Goal: Information Seeking & Learning: Learn about a topic

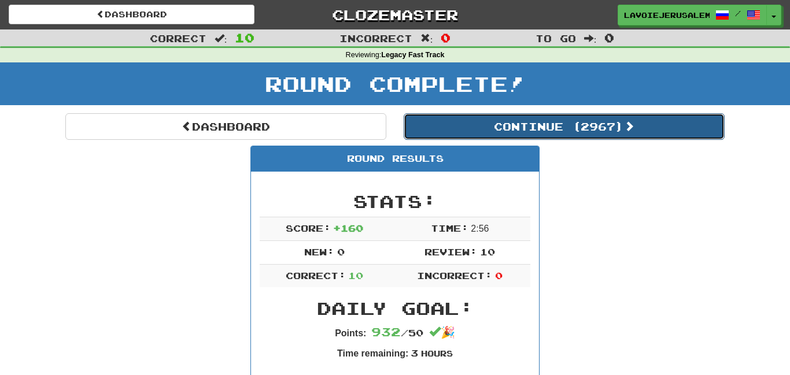
click at [490, 119] on button "Continue ( 2967 )" at bounding box center [564, 126] width 321 height 27
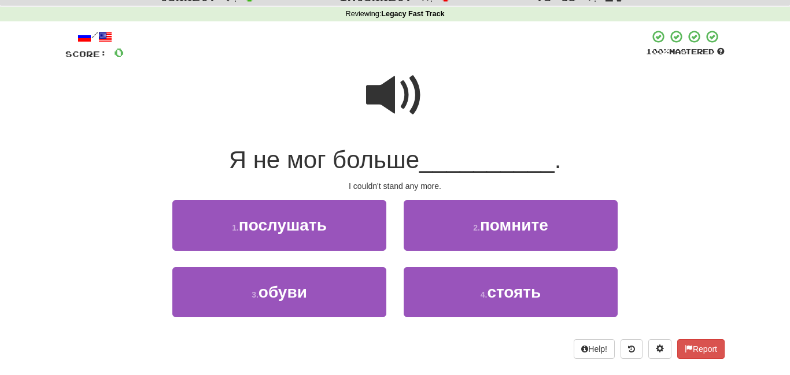
scroll to position [42, 0]
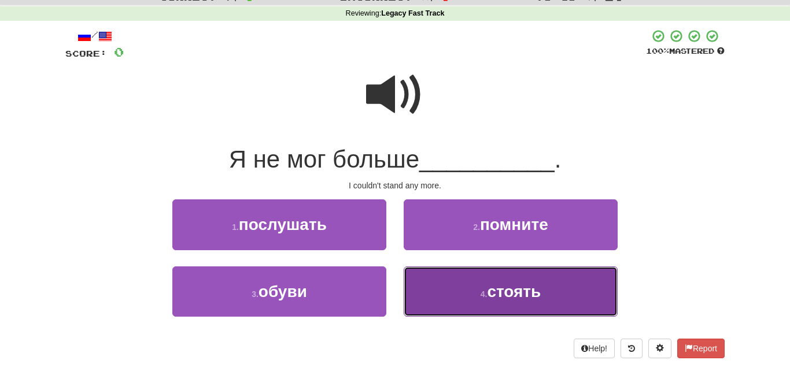
click at [465, 294] on button "4 . стоять" at bounding box center [511, 292] width 214 height 50
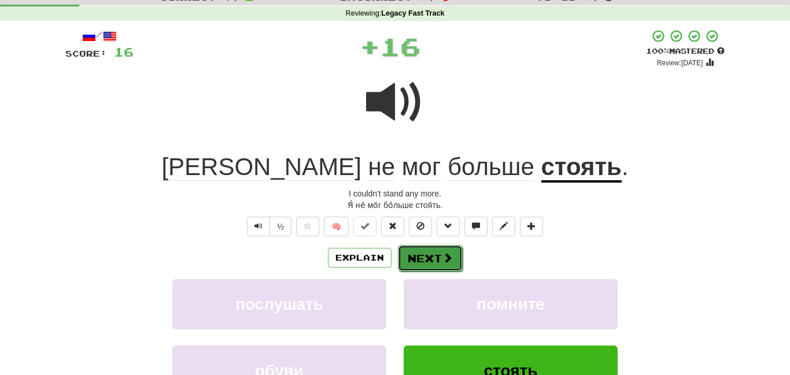
click at [413, 251] on button "Next" at bounding box center [430, 258] width 65 height 27
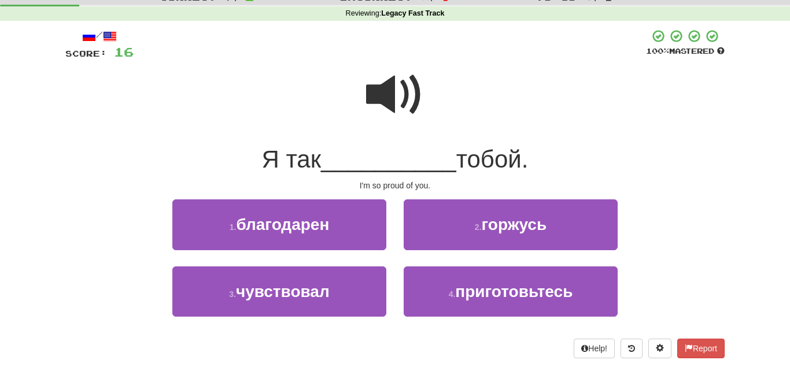
click at [389, 93] on span at bounding box center [395, 95] width 58 height 58
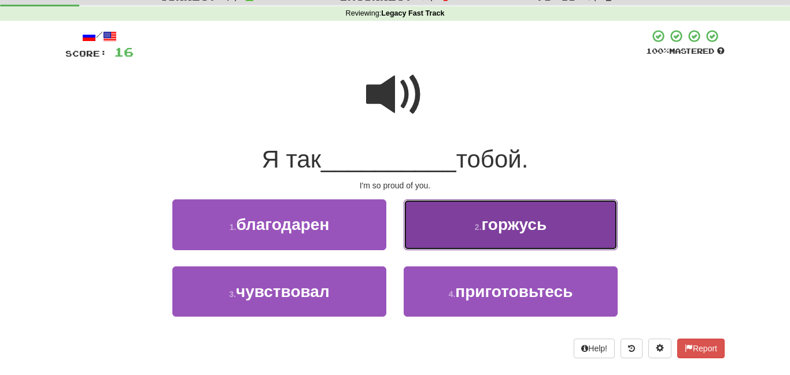
click at [455, 226] on button "2 . горжусь" at bounding box center [511, 224] width 214 height 50
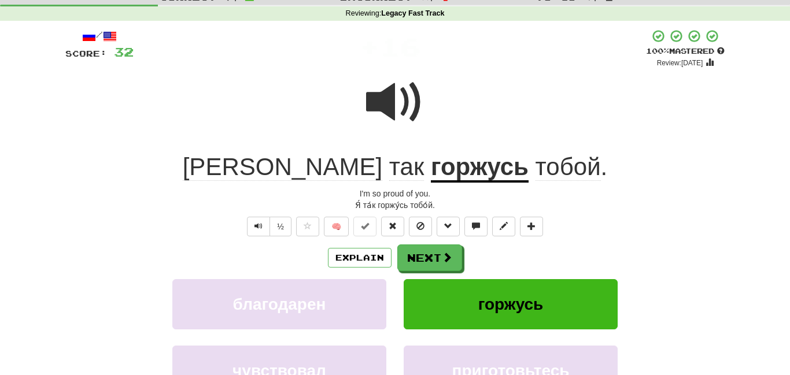
click at [431, 166] on u "горжусь" at bounding box center [480, 167] width 98 height 29
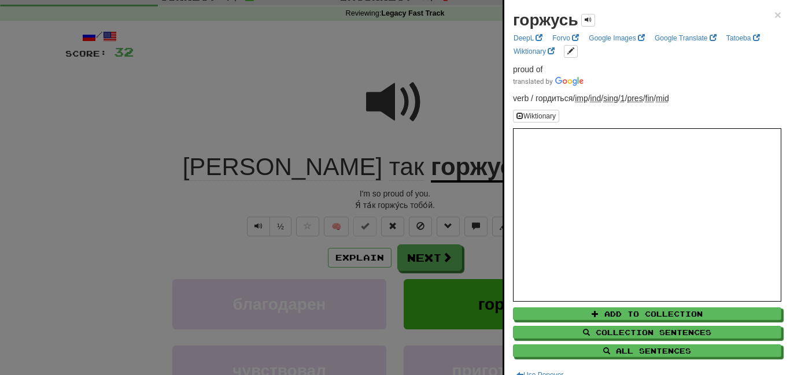
click at [218, 78] on div at bounding box center [395, 187] width 790 height 375
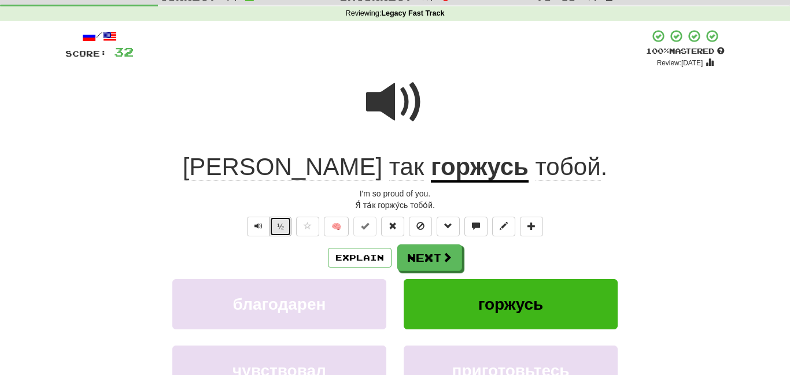
click at [274, 217] on button "½" at bounding box center [280, 227] width 22 height 20
click at [204, 174] on div "Я так горжусь тобой ." at bounding box center [394, 168] width 659 height 32
click at [280, 135] on div at bounding box center [394, 110] width 659 height 83
click at [412, 256] on button "Next" at bounding box center [430, 258] width 65 height 27
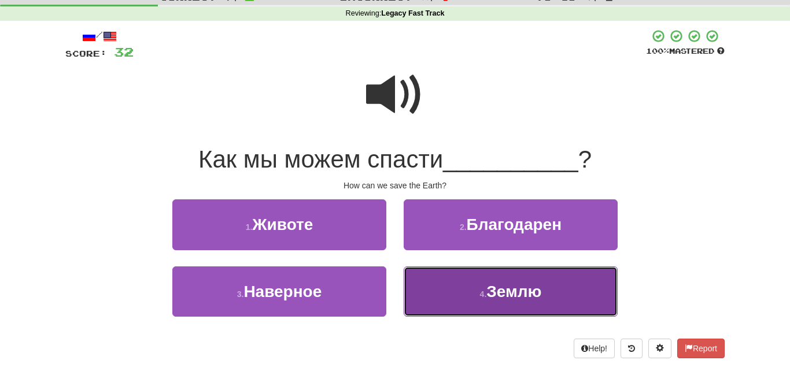
click at [431, 276] on button "4 . Землю" at bounding box center [511, 292] width 214 height 50
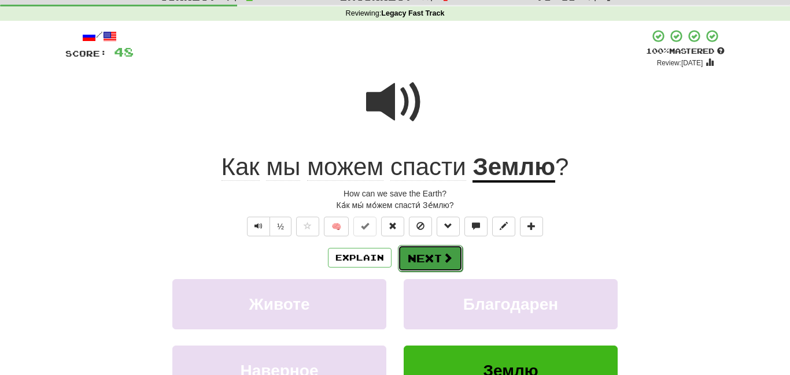
click at [409, 255] on button "Next" at bounding box center [430, 258] width 65 height 27
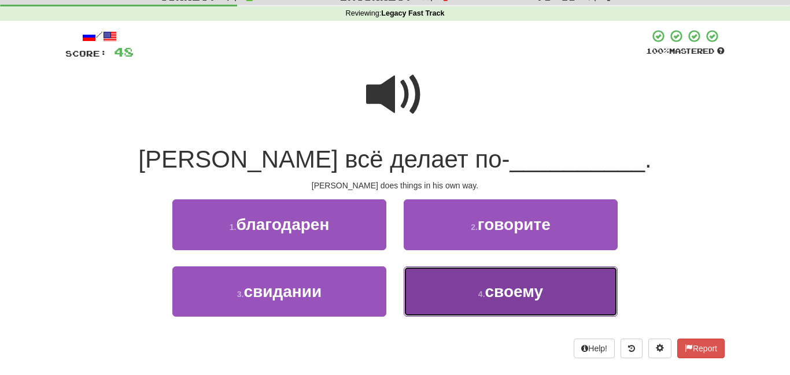
click at [429, 281] on button "4 . своему" at bounding box center [511, 292] width 214 height 50
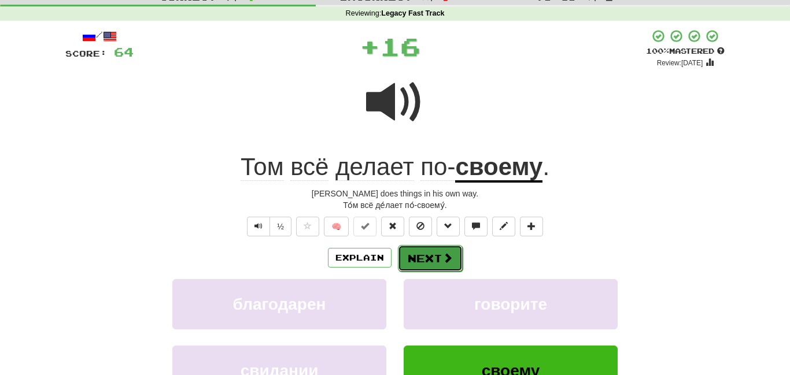
click at [417, 257] on button "Next" at bounding box center [430, 258] width 65 height 27
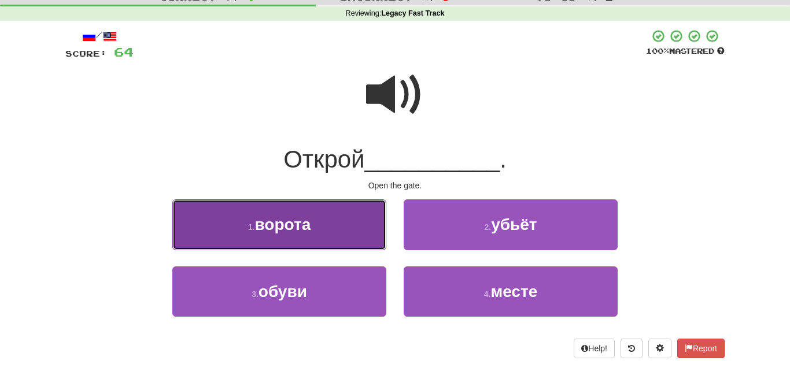
click at [339, 220] on button "1 . ворота" at bounding box center [279, 224] width 214 height 50
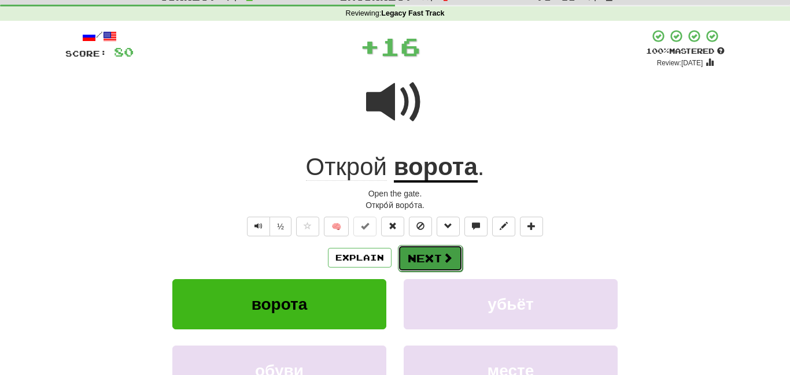
click at [413, 250] on button "Next" at bounding box center [430, 258] width 65 height 27
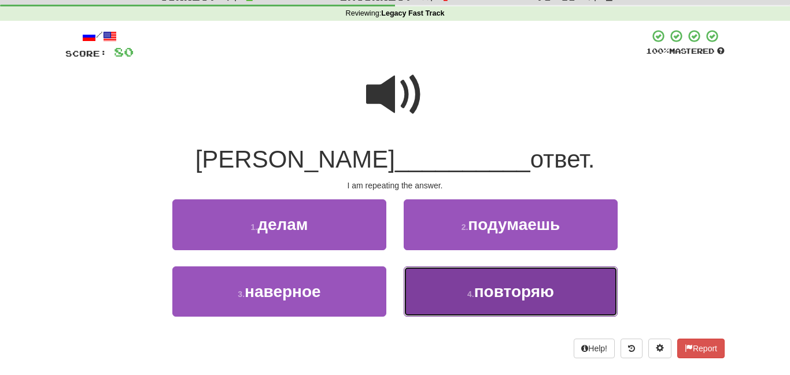
click at [446, 287] on button "4 . повторяю" at bounding box center [511, 292] width 214 height 50
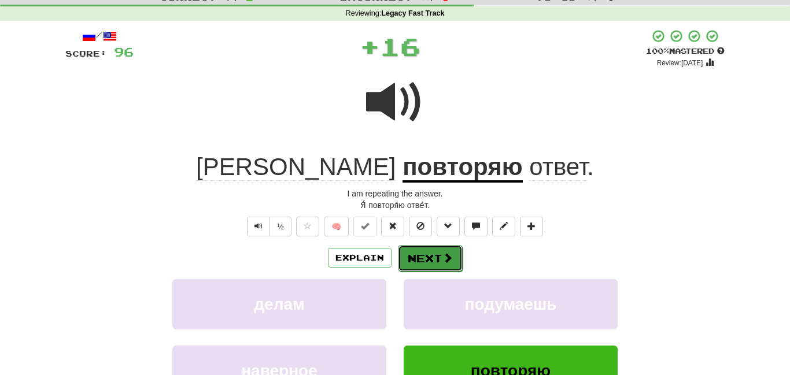
click at [428, 253] on button "Next" at bounding box center [430, 258] width 65 height 27
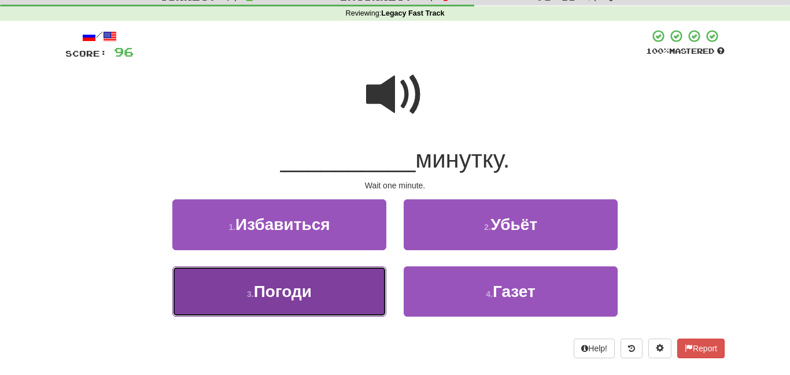
click at [374, 279] on button "3 . Погоди" at bounding box center [279, 292] width 214 height 50
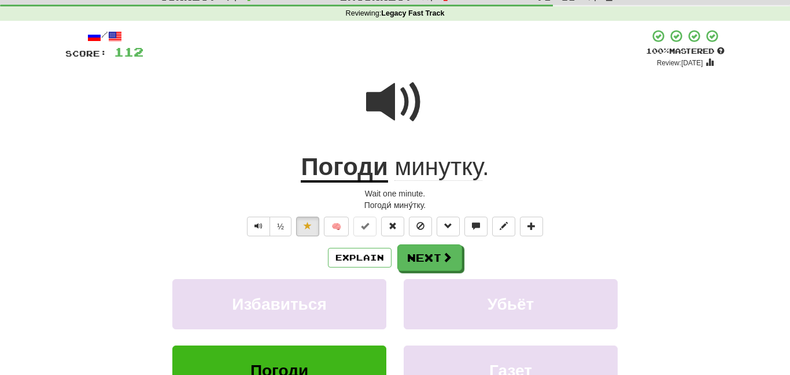
click at [362, 163] on u "Погоди" at bounding box center [344, 167] width 87 height 29
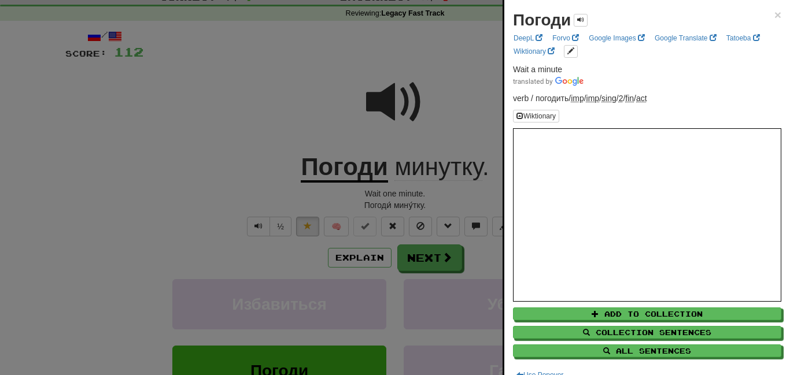
click at [419, 261] on div at bounding box center [395, 187] width 790 height 375
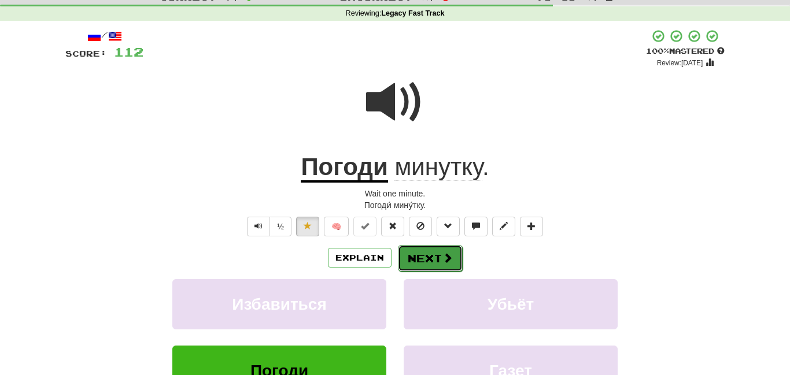
click at [416, 253] on button "Next" at bounding box center [430, 258] width 65 height 27
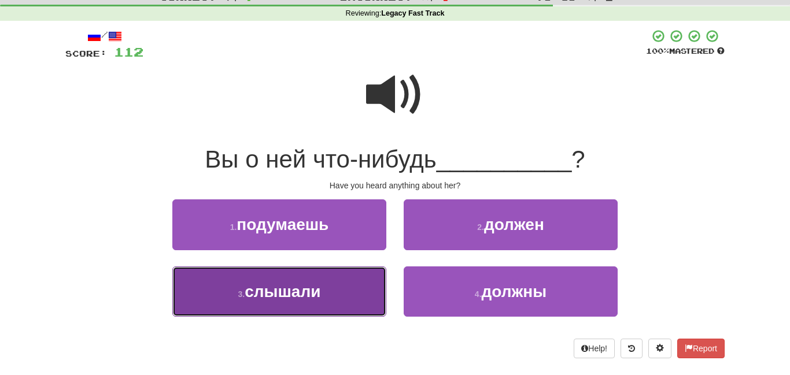
click at [368, 285] on button "3 . слышали" at bounding box center [279, 292] width 214 height 50
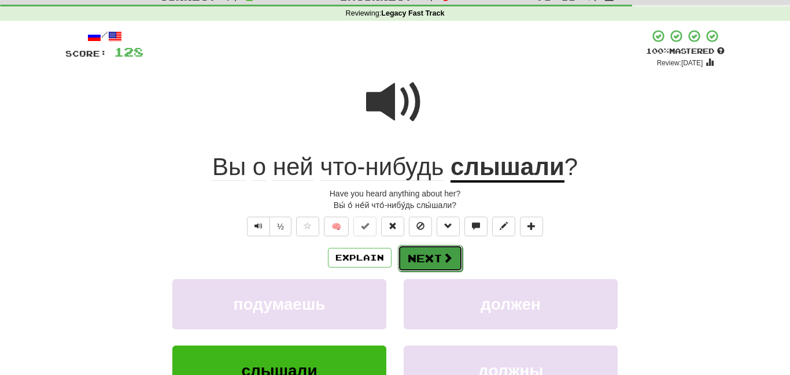
click at [414, 252] on button "Next" at bounding box center [430, 258] width 65 height 27
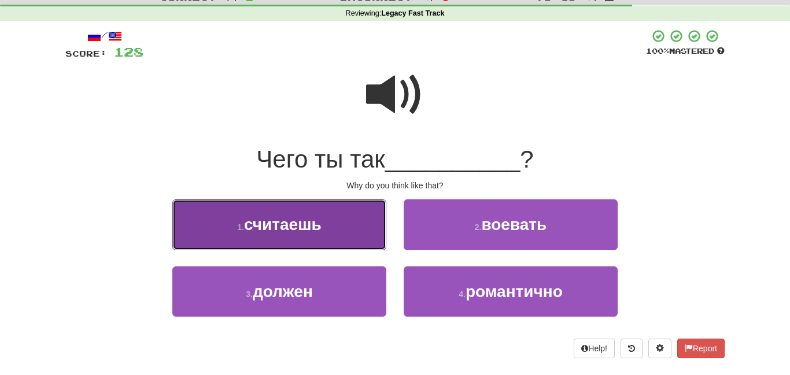
click at [368, 219] on button "1 . считаешь" at bounding box center [279, 224] width 214 height 50
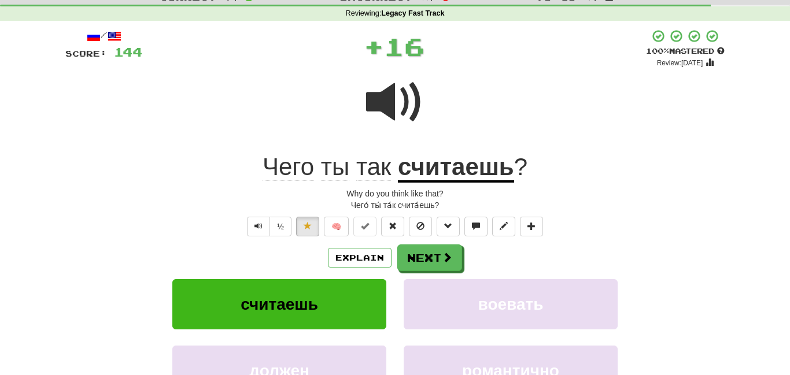
click at [450, 164] on u "считаешь" at bounding box center [456, 167] width 116 height 29
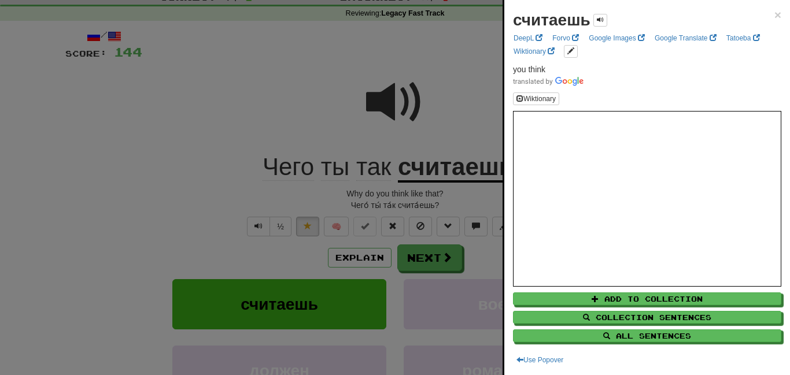
click at [285, 125] on div at bounding box center [395, 187] width 790 height 375
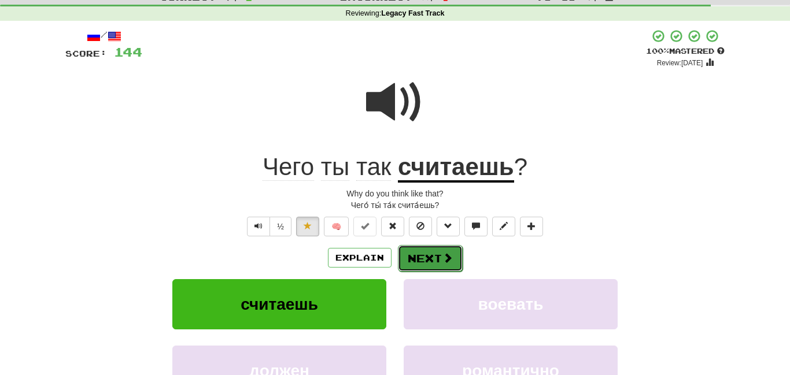
click at [431, 250] on button "Next" at bounding box center [430, 258] width 65 height 27
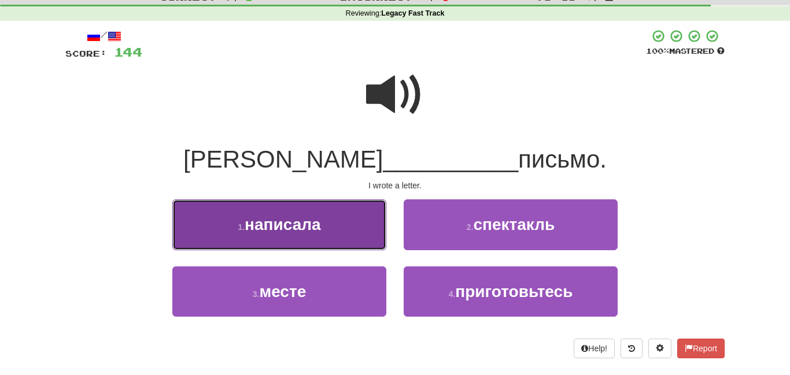
click at [341, 228] on button "1 . написала" at bounding box center [279, 224] width 214 height 50
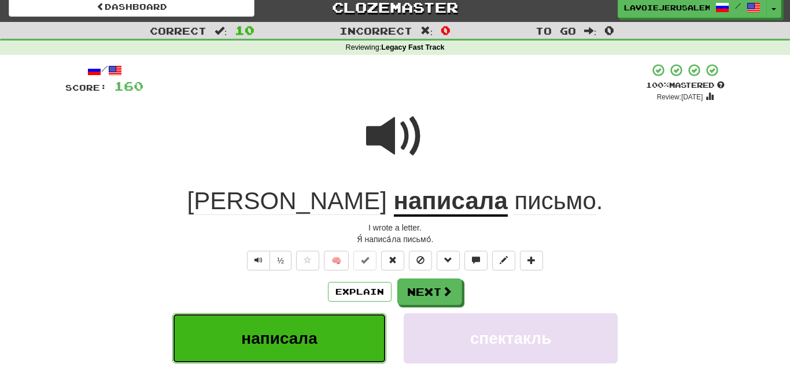
scroll to position [5, 0]
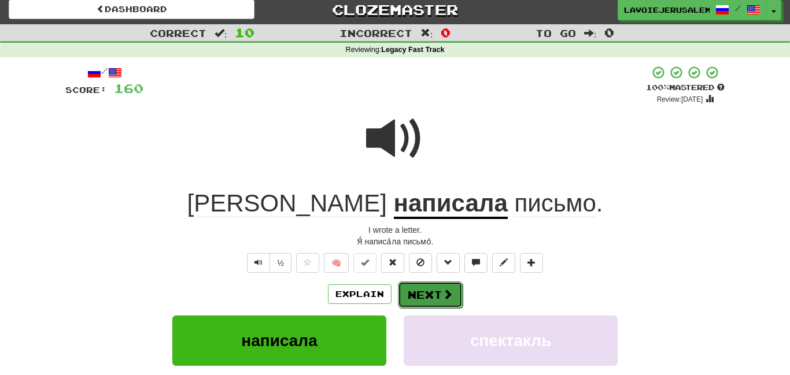
click at [442, 289] on span at bounding box center [447, 294] width 10 height 10
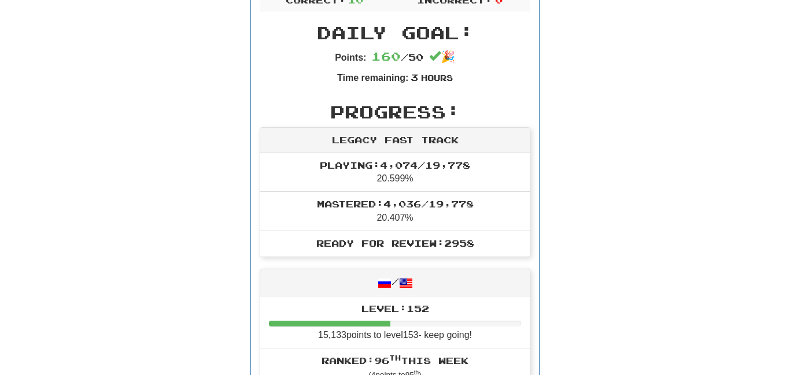
scroll to position [0, 0]
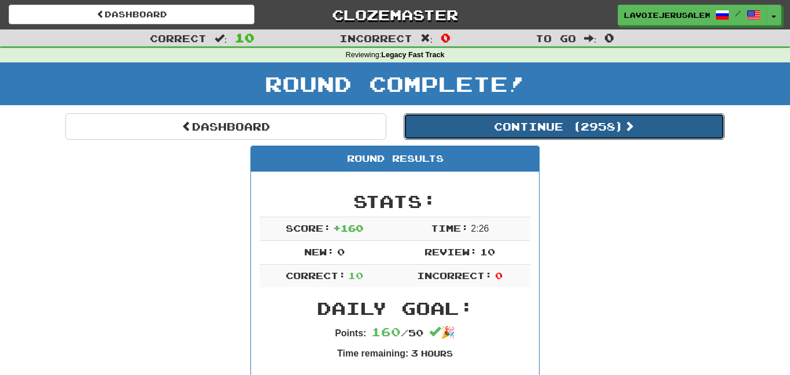
click at [547, 125] on button "Continue ( 2958 )" at bounding box center [564, 126] width 321 height 27
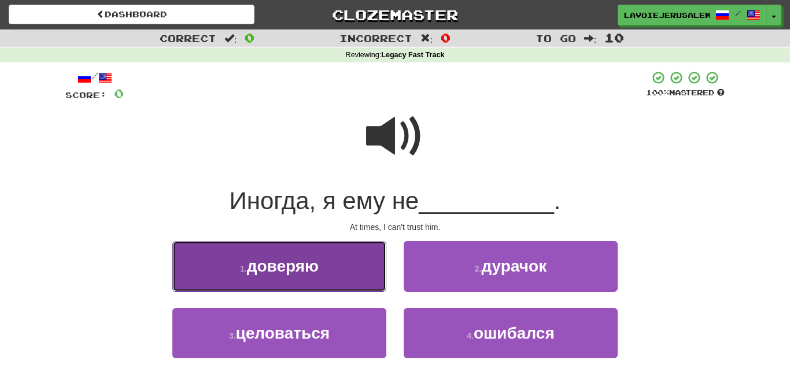
click at [368, 261] on button "1 . доверяю" at bounding box center [279, 266] width 214 height 50
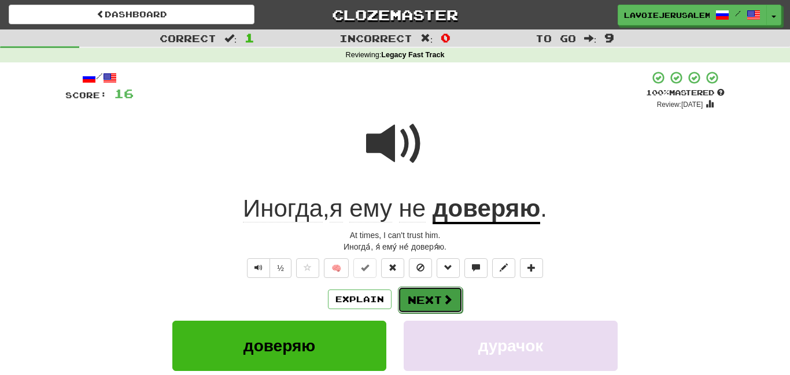
click at [426, 301] on button "Next" at bounding box center [430, 300] width 65 height 27
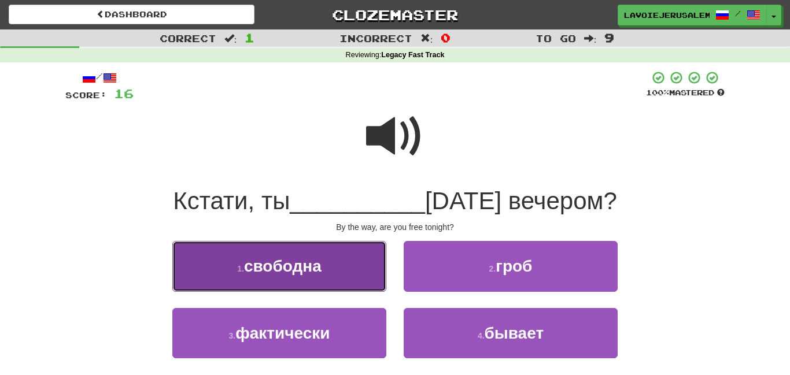
click at [367, 264] on button "1 . свободна" at bounding box center [279, 266] width 214 height 50
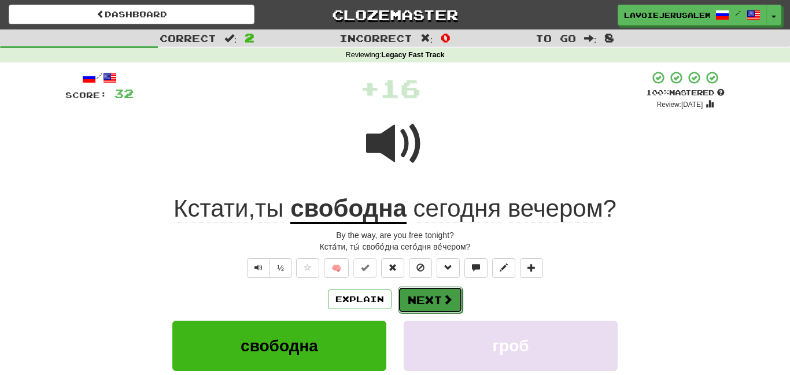
click at [428, 298] on button "Next" at bounding box center [430, 300] width 65 height 27
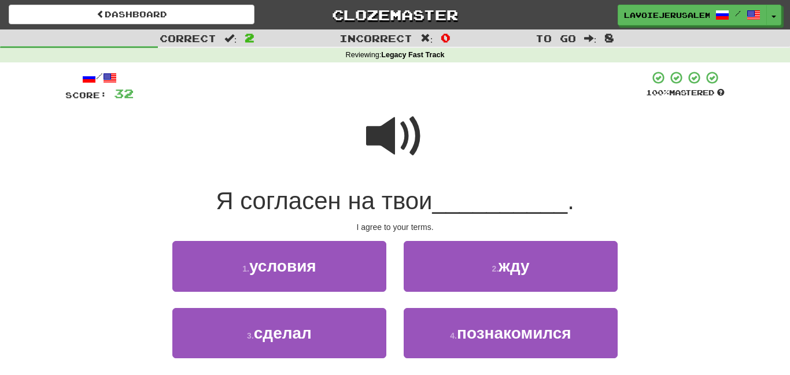
click at [390, 130] on span at bounding box center [395, 137] width 58 height 58
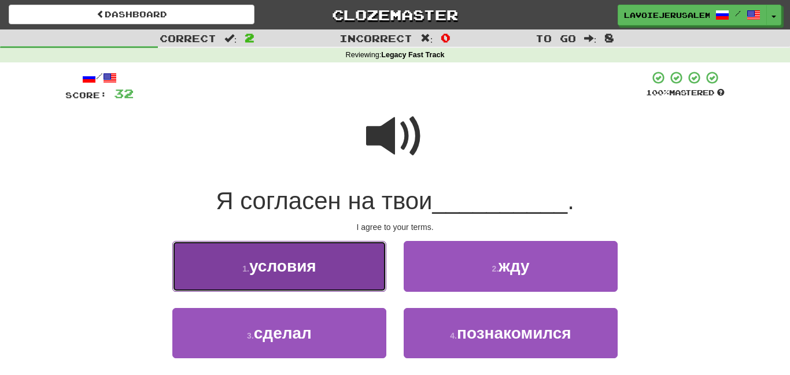
click at [349, 263] on button "1 . условия" at bounding box center [279, 266] width 214 height 50
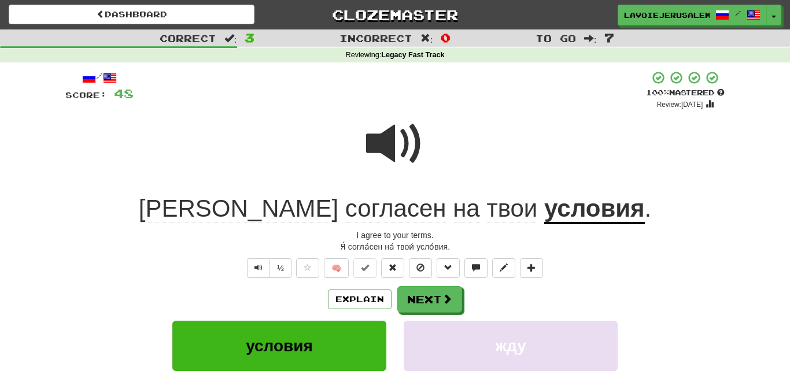
click at [544, 206] on u "условия" at bounding box center [594, 209] width 101 height 29
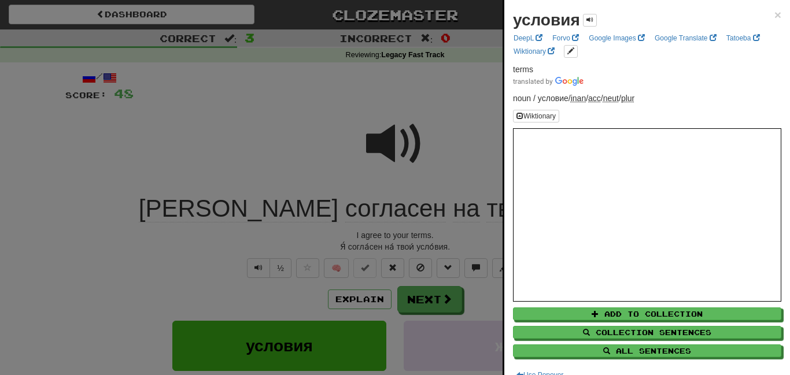
click at [469, 138] on div at bounding box center [395, 187] width 790 height 375
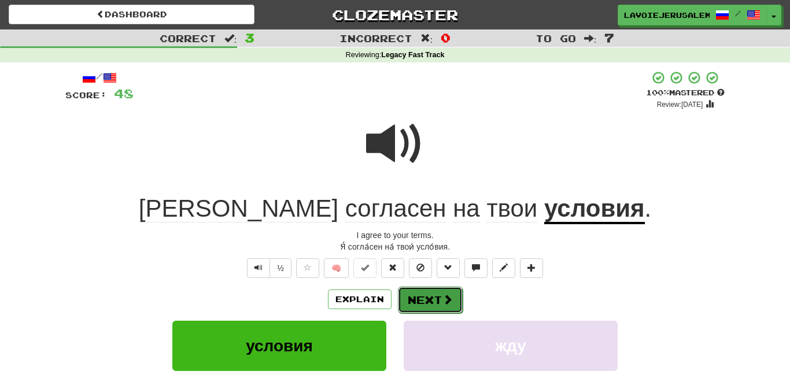
click at [437, 294] on button "Next" at bounding box center [430, 300] width 65 height 27
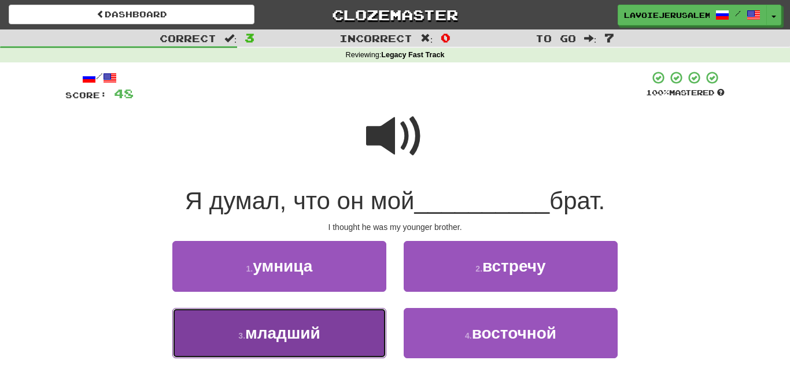
click at [325, 325] on button "3 . младший" at bounding box center [279, 333] width 214 height 50
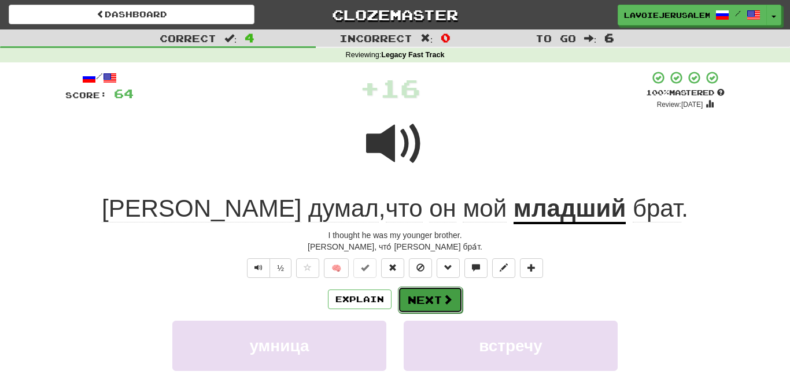
click at [414, 292] on button "Next" at bounding box center [430, 300] width 65 height 27
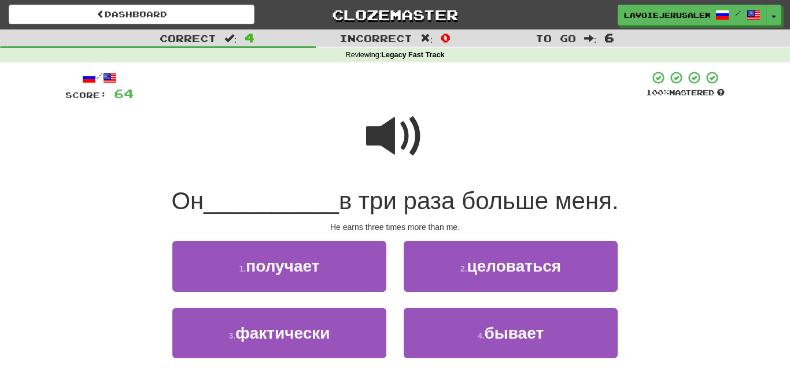
click at [369, 133] on span at bounding box center [395, 137] width 58 height 58
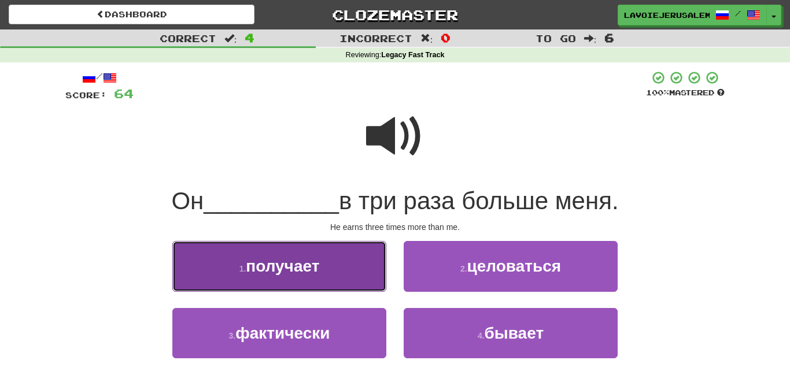
click at [343, 255] on button "1 . получает" at bounding box center [279, 266] width 214 height 50
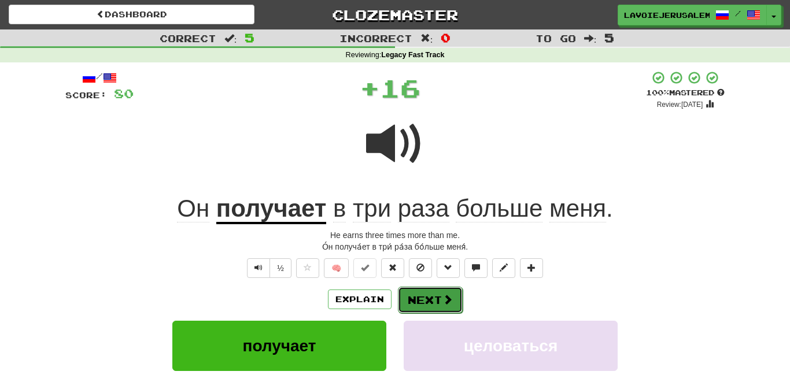
click at [421, 291] on button "Next" at bounding box center [430, 300] width 65 height 27
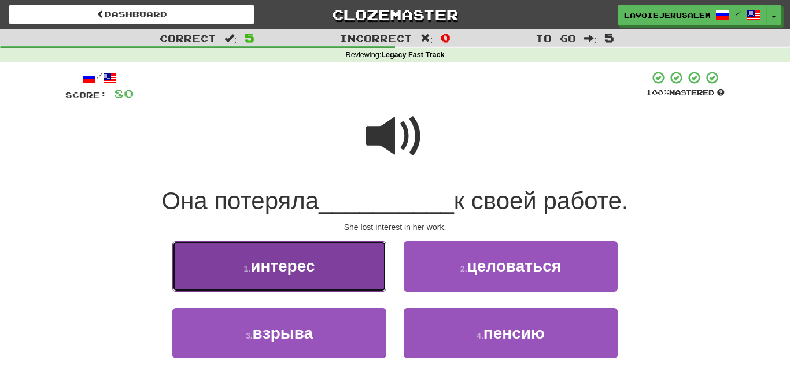
click at [370, 267] on button "1 . интерес" at bounding box center [279, 266] width 214 height 50
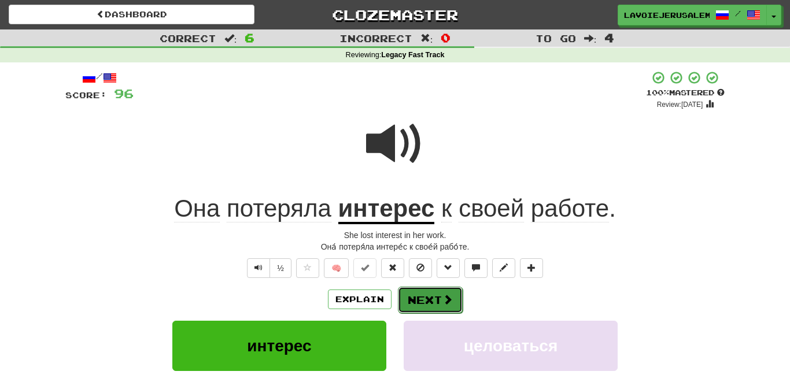
click at [419, 292] on button "Next" at bounding box center [430, 300] width 65 height 27
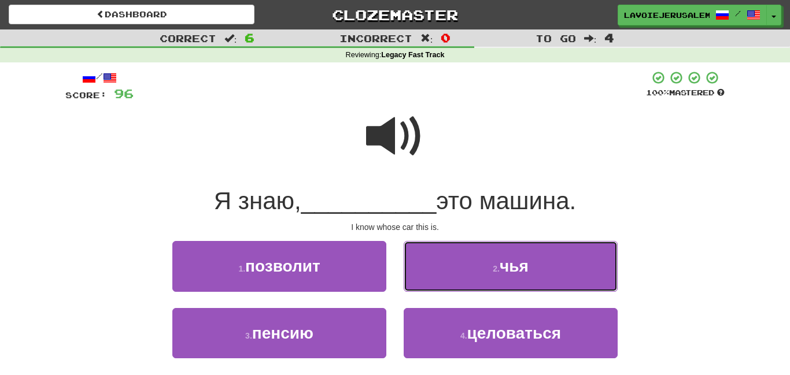
click at [454, 280] on button "2 . чья" at bounding box center [511, 266] width 214 height 50
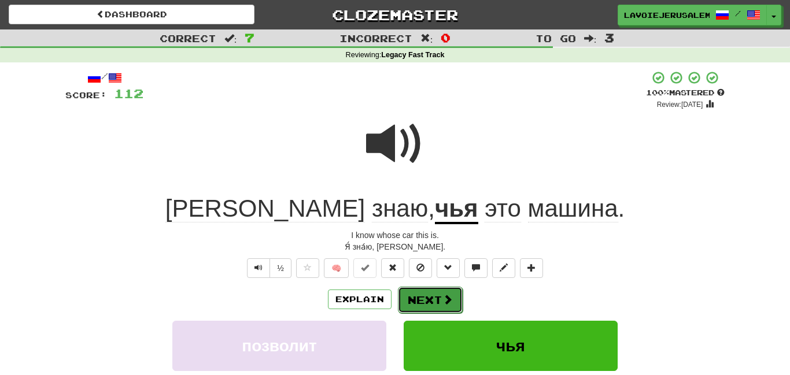
click at [439, 295] on button "Next" at bounding box center [430, 300] width 65 height 27
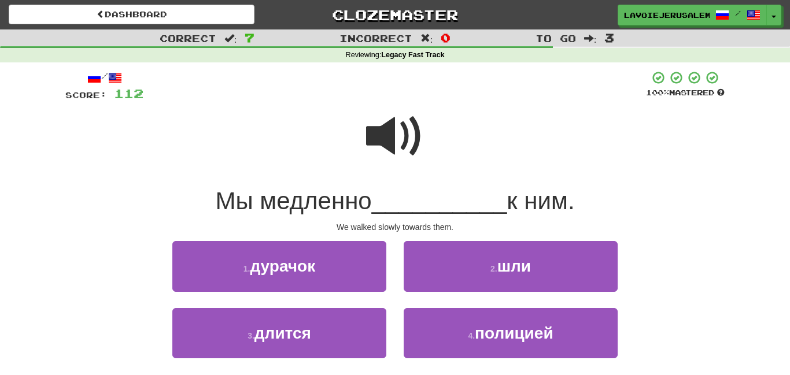
click at [372, 133] on span at bounding box center [395, 137] width 58 height 58
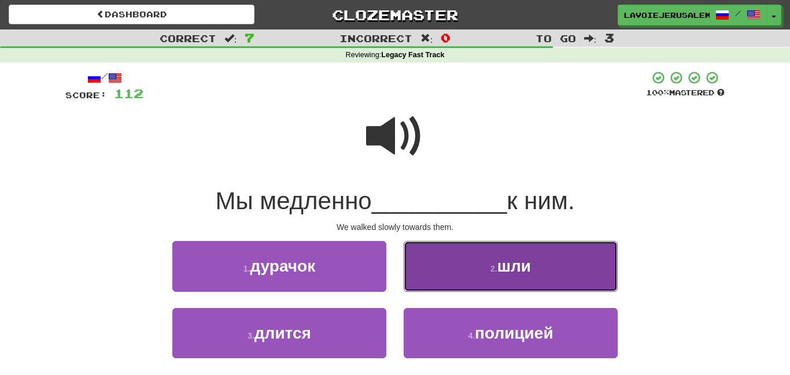
click at [463, 267] on button "2 . шли" at bounding box center [511, 266] width 214 height 50
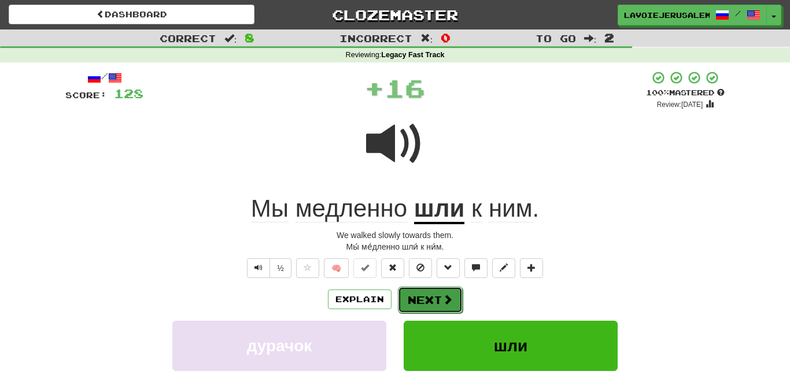
click at [439, 290] on button "Next" at bounding box center [430, 300] width 65 height 27
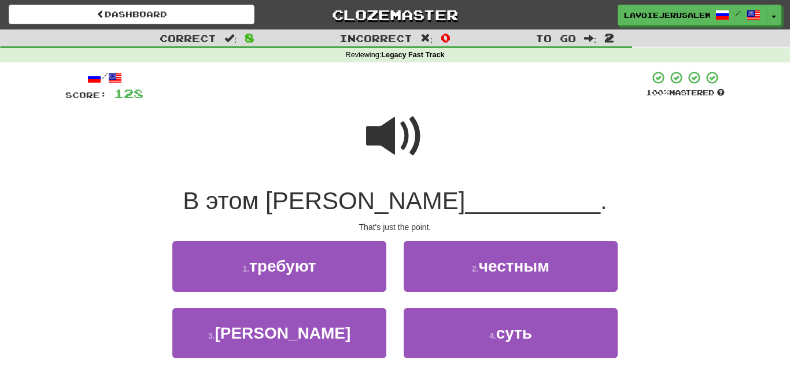
click at [384, 135] on span at bounding box center [395, 137] width 58 height 58
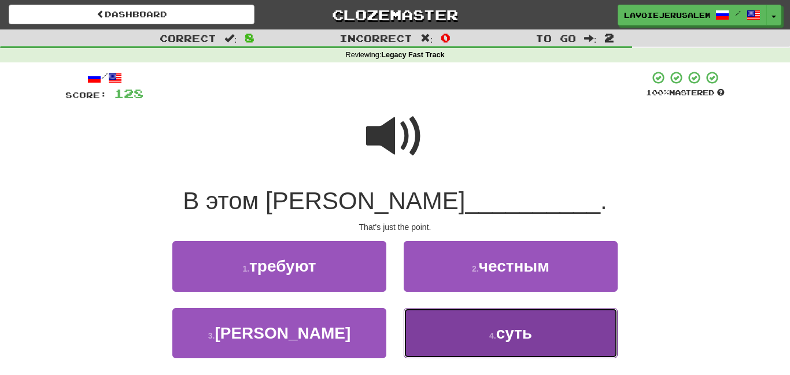
click at [453, 335] on button "4 . суть" at bounding box center [511, 333] width 214 height 50
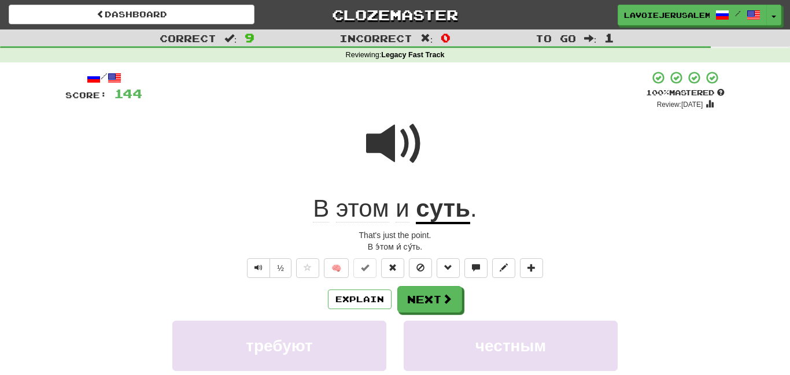
click at [433, 208] on u "суть" at bounding box center [443, 209] width 54 height 29
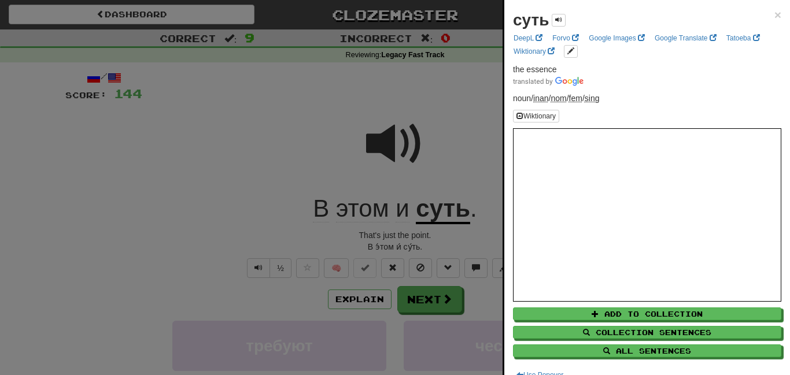
click at [274, 114] on div at bounding box center [395, 187] width 790 height 375
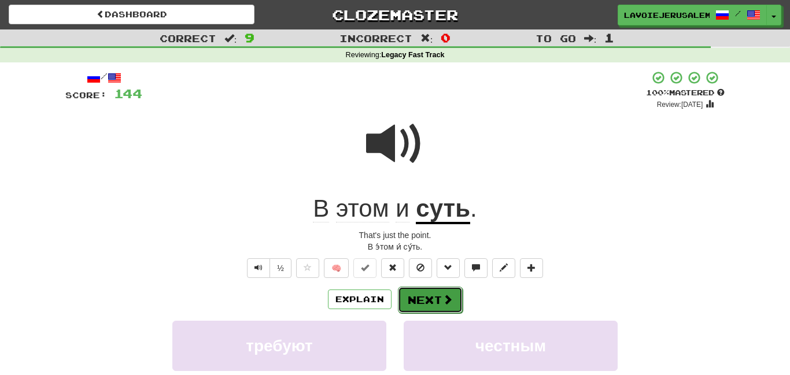
click at [419, 295] on button "Next" at bounding box center [430, 300] width 65 height 27
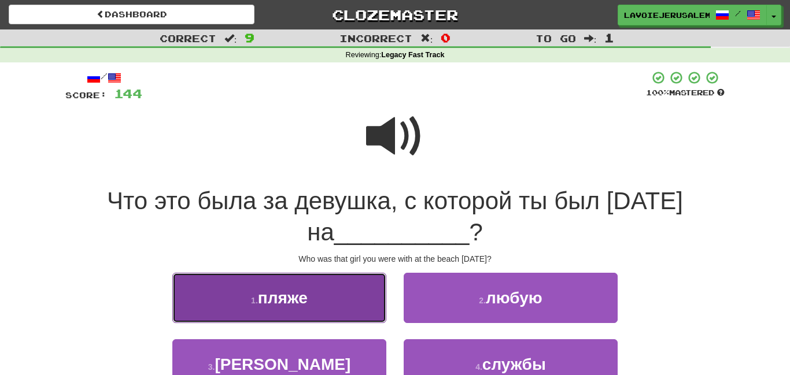
click at [358, 301] on button "1 . пляже" at bounding box center [279, 298] width 214 height 50
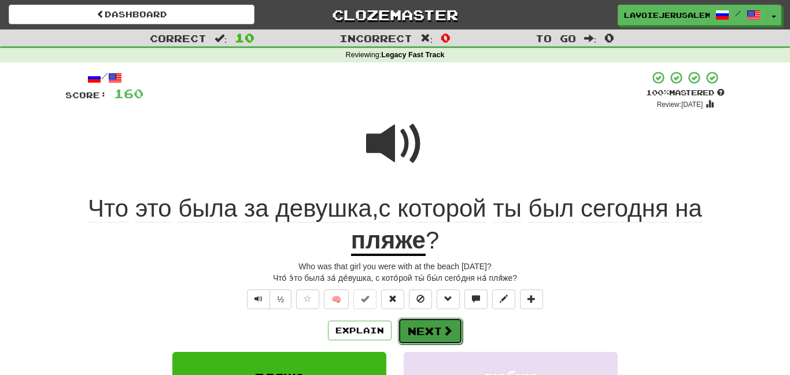
click at [414, 322] on button "Next" at bounding box center [430, 331] width 65 height 27
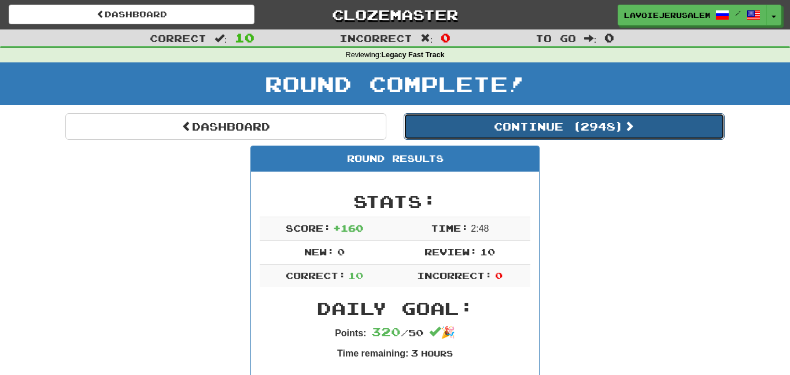
click at [472, 124] on button "Continue ( 2948 )" at bounding box center [564, 126] width 321 height 27
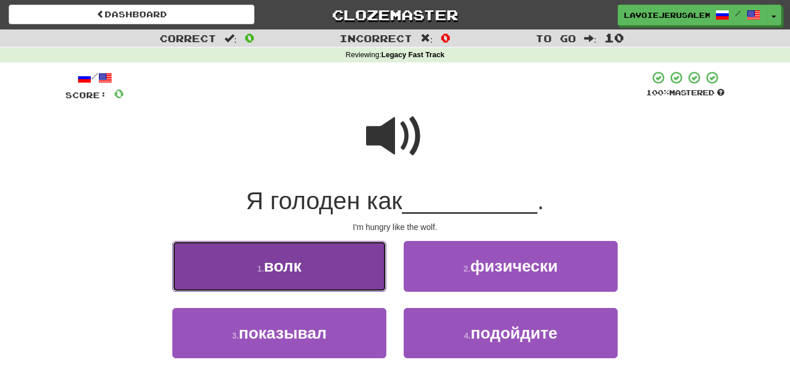
click at [361, 249] on button "1 . волк" at bounding box center [279, 266] width 214 height 50
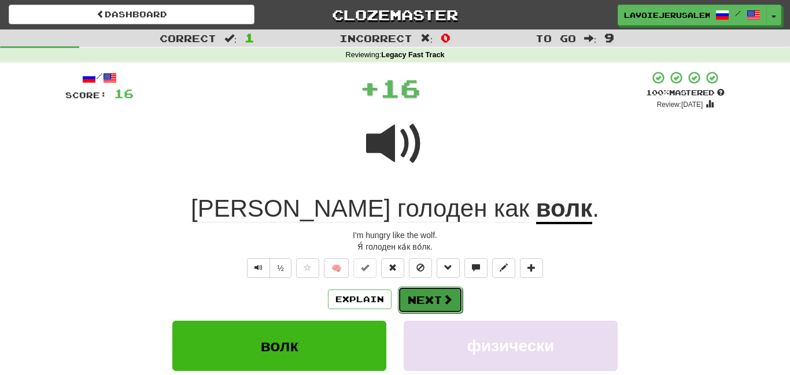
click at [424, 296] on button "Next" at bounding box center [430, 300] width 65 height 27
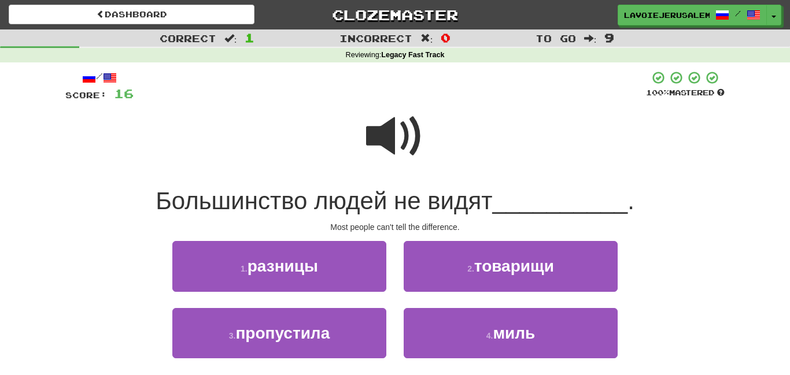
click at [383, 142] on span at bounding box center [395, 137] width 58 height 58
click at [361, 252] on button "1 . разницы" at bounding box center [279, 266] width 214 height 50
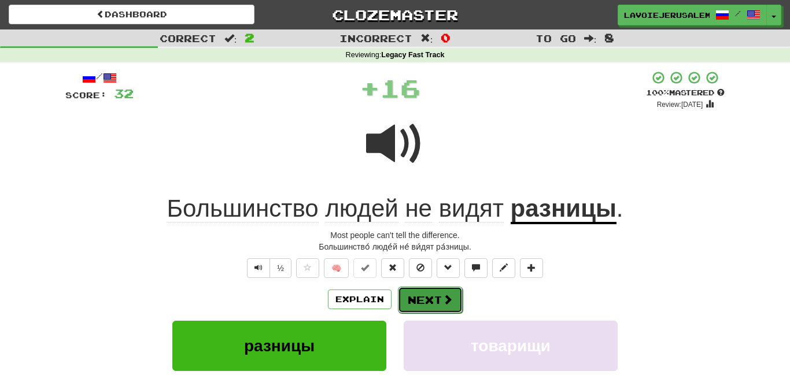
click at [424, 293] on button "Next" at bounding box center [430, 300] width 65 height 27
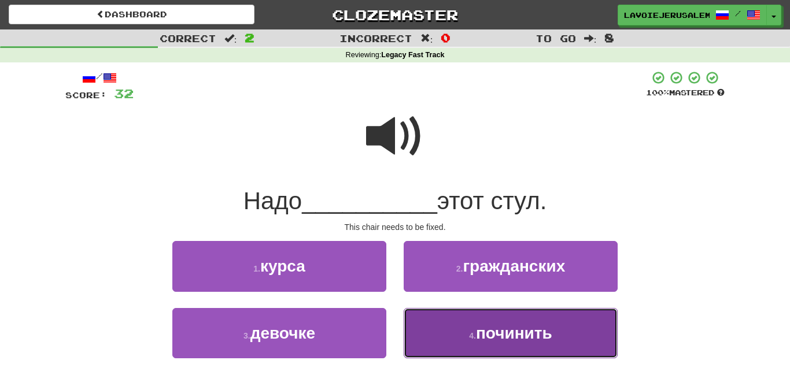
click at [439, 320] on button "4 . починить" at bounding box center [511, 333] width 214 height 50
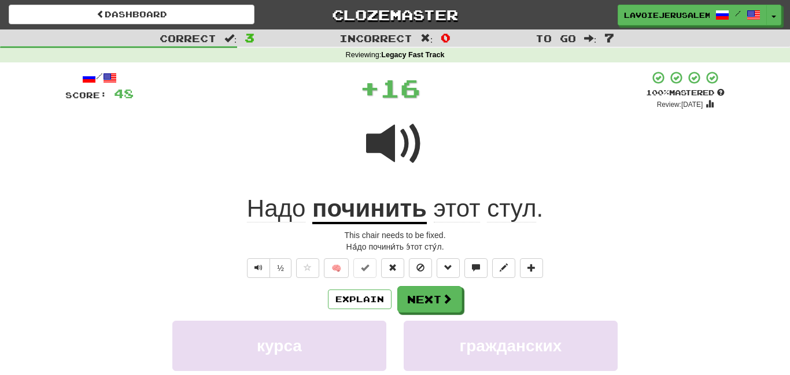
click at [379, 205] on u "починить" at bounding box center [369, 209] width 114 height 29
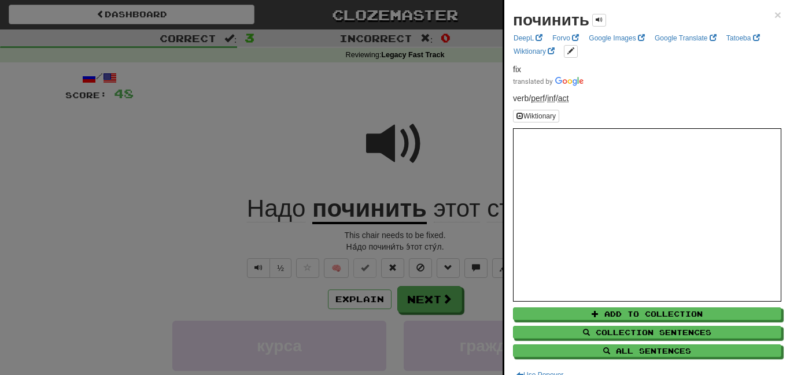
click at [445, 300] on div at bounding box center [395, 187] width 790 height 375
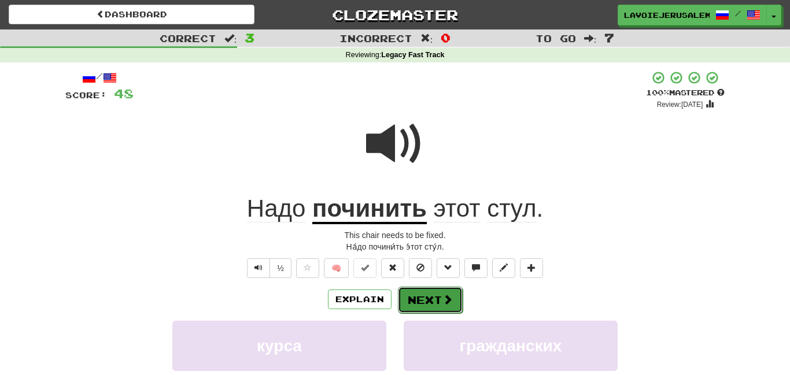
click at [437, 291] on button "Next" at bounding box center [430, 300] width 65 height 27
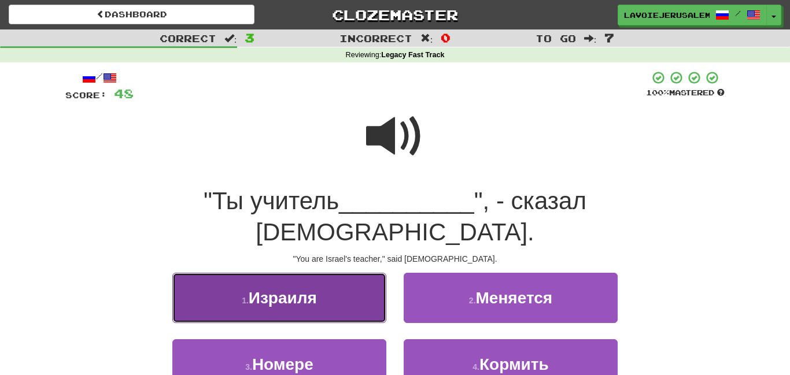
click at [333, 273] on button "1 . [GEOGRAPHIC_DATA]" at bounding box center [279, 298] width 214 height 50
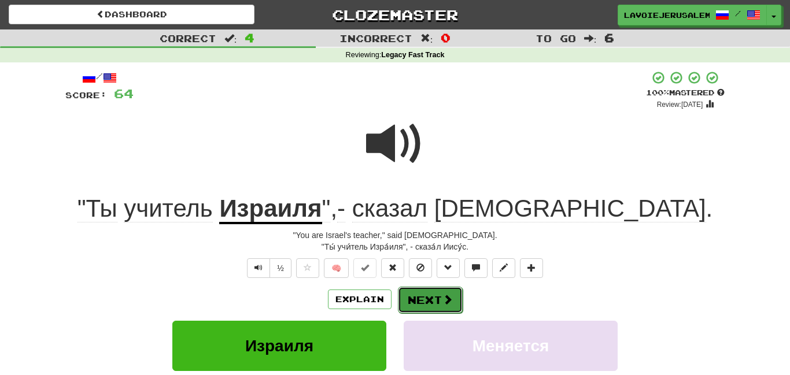
click at [408, 296] on button "Next" at bounding box center [430, 300] width 65 height 27
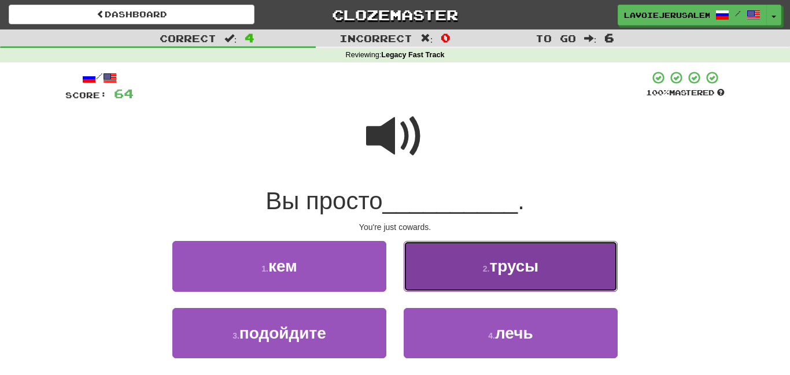
click at [432, 268] on button "2 . трусы" at bounding box center [511, 266] width 214 height 50
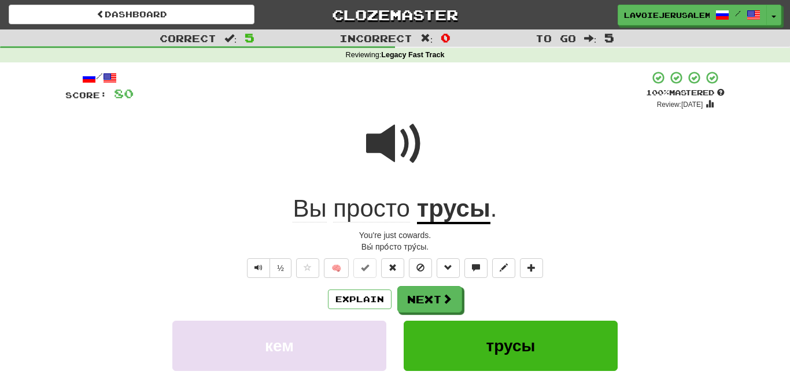
click at [455, 206] on u "трусы" at bounding box center [453, 209] width 73 height 29
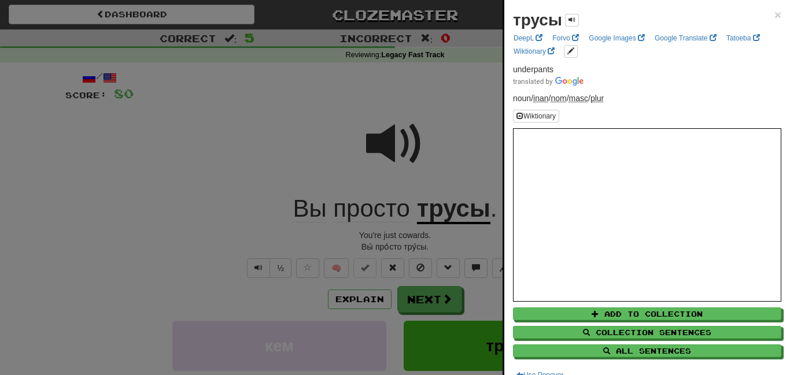
click at [310, 125] on div at bounding box center [395, 187] width 790 height 375
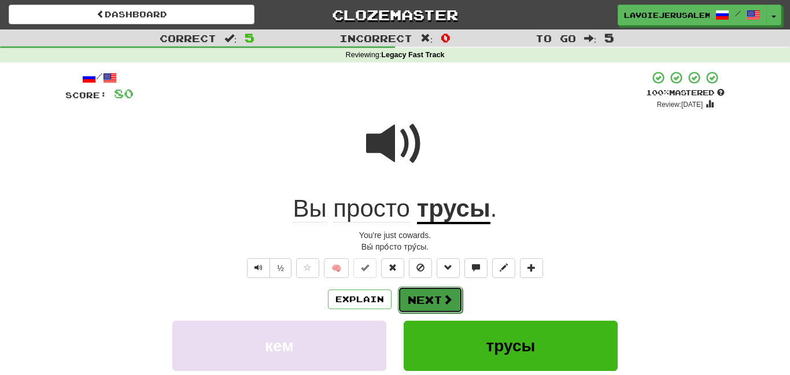
click at [431, 289] on button "Next" at bounding box center [430, 300] width 65 height 27
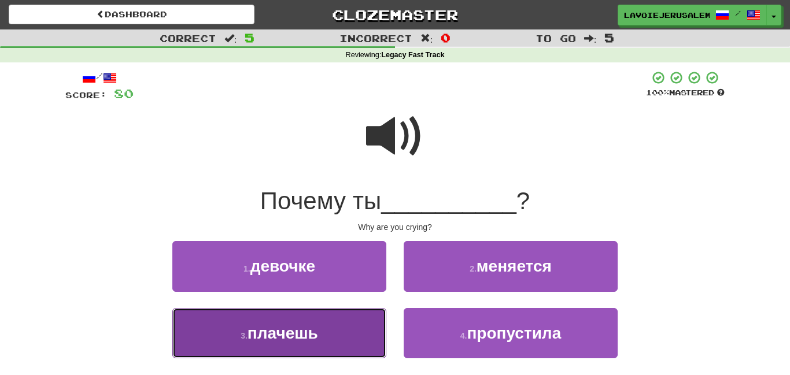
click at [335, 321] on button "3 . плачешь" at bounding box center [279, 333] width 214 height 50
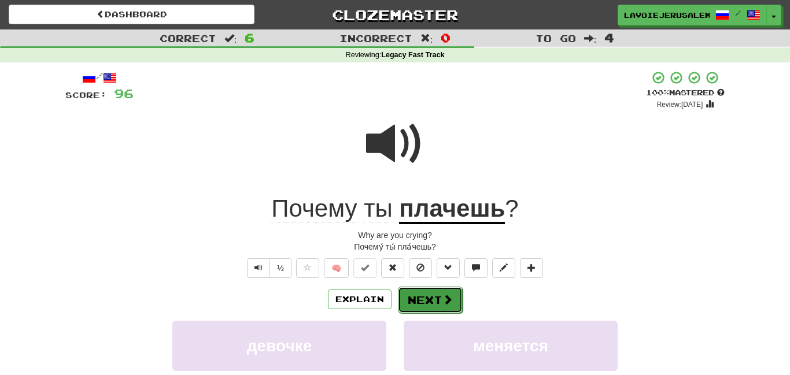
click at [439, 298] on button "Next" at bounding box center [430, 300] width 65 height 27
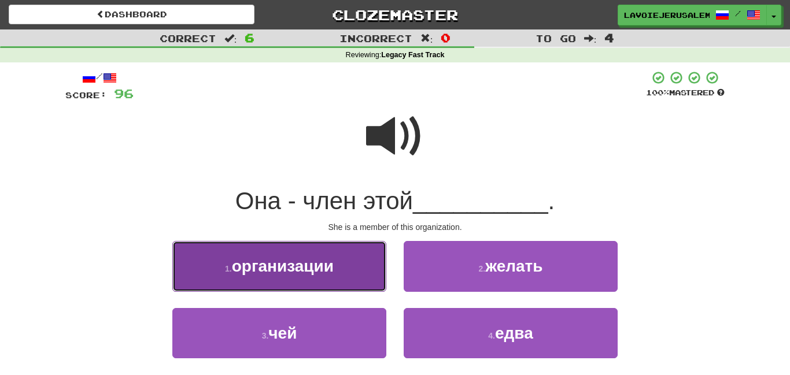
click at [342, 259] on button "1 . организации" at bounding box center [279, 266] width 214 height 50
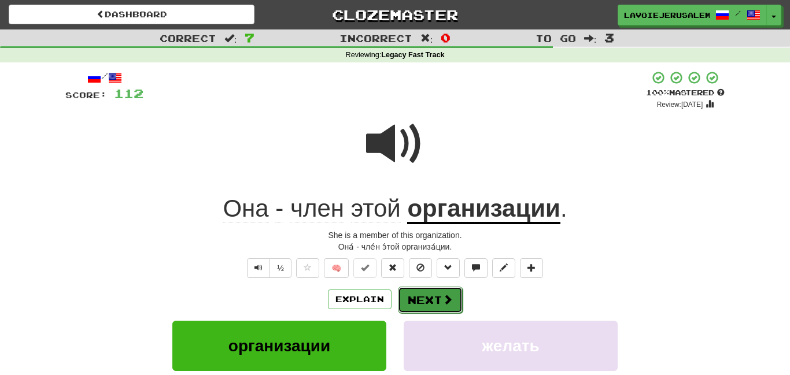
click at [420, 292] on button "Next" at bounding box center [430, 300] width 65 height 27
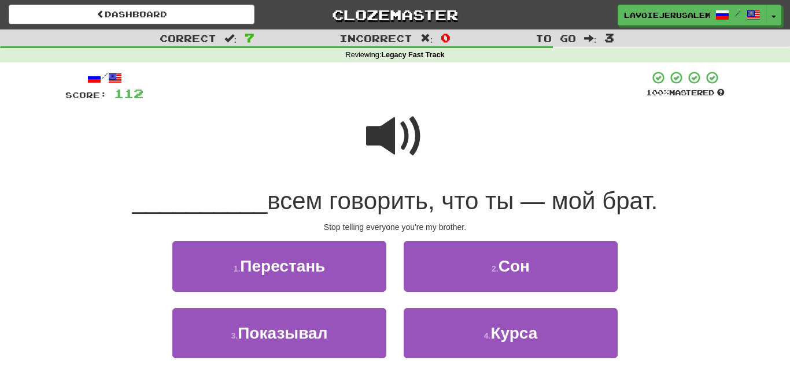
click at [372, 134] on span at bounding box center [395, 137] width 58 height 58
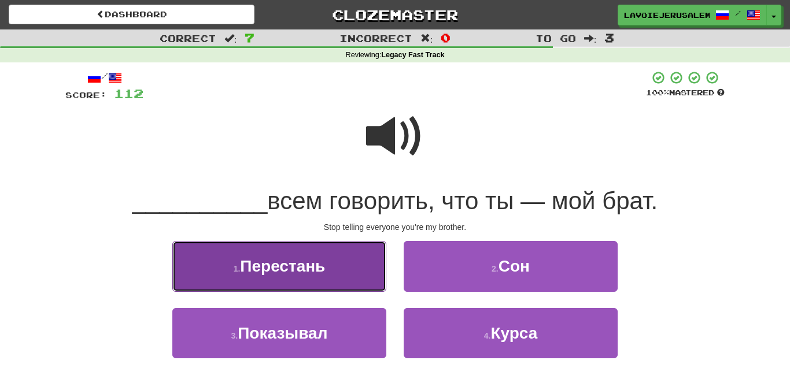
click at [348, 248] on button "1 . [GEOGRAPHIC_DATA]" at bounding box center [279, 266] width 214 height 50
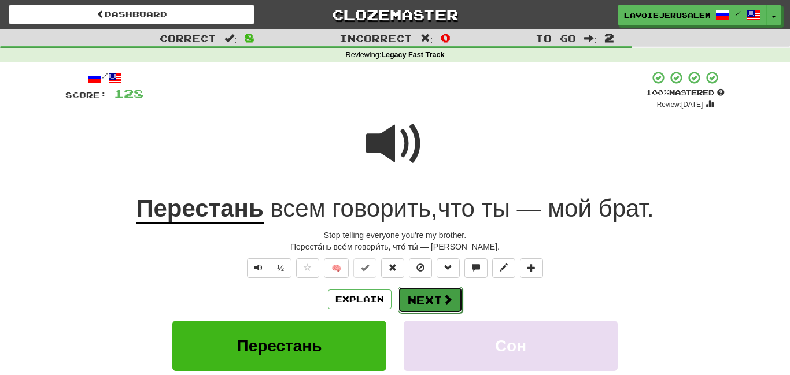
click at [434, 293] on button "Next" at bounding box center [430, 300] width 65 height 27
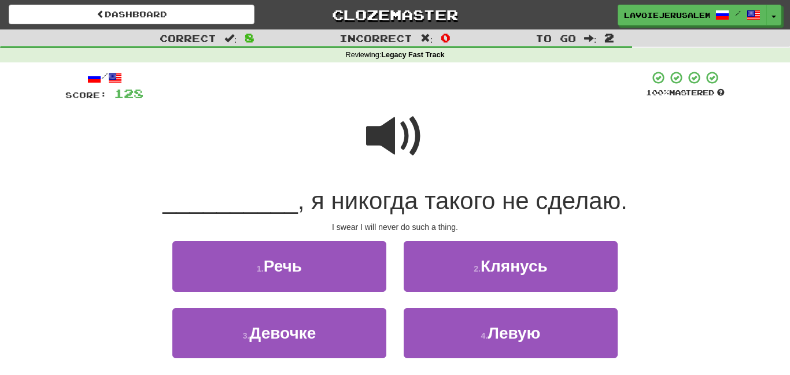
click at [387, 140] on span at bounding box center [395, 137] width 58 height 58
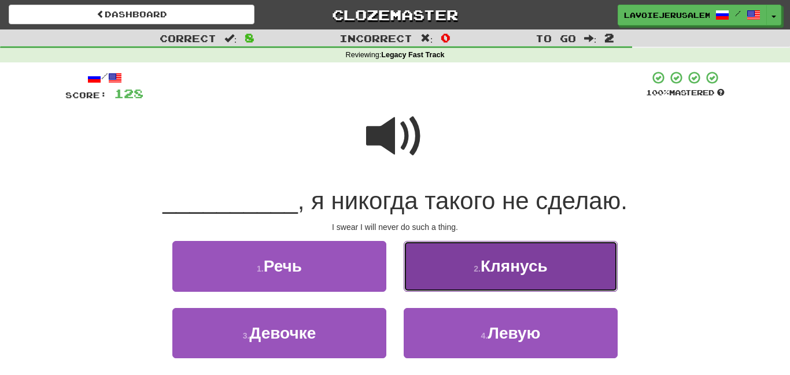
click at [438, 257] on button "2 . [GEOGRAPHIC_DATA]" at bounding box center [511, 266] width 214 height 50
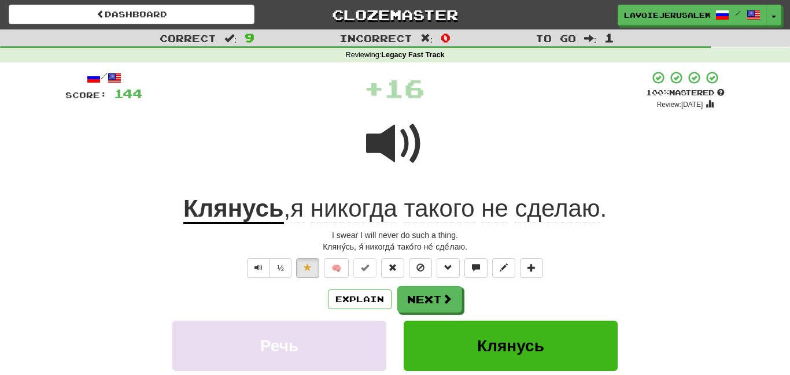
click at [241, 202] on u "Клянусь" at bounding box center [233, 209] width 101 height 29
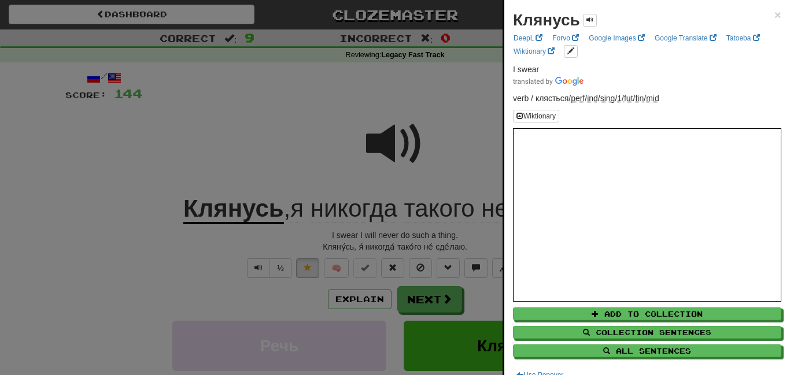
click at [254, 132] on div at bounding box center [395, 187] width 790 height 375
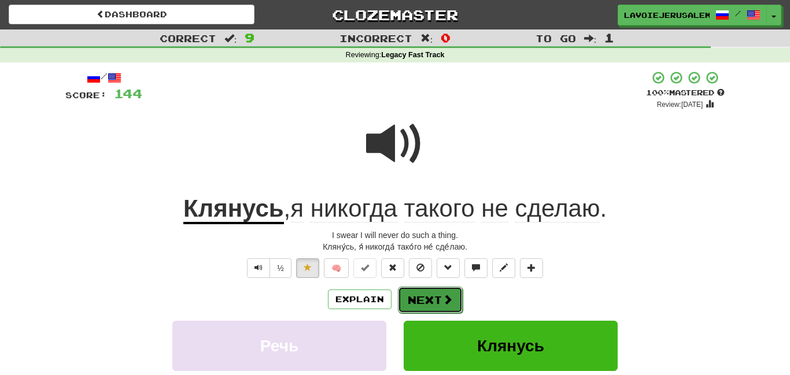
click at [442, 294] on span at bounding box center [447, 299] width 10 height 10
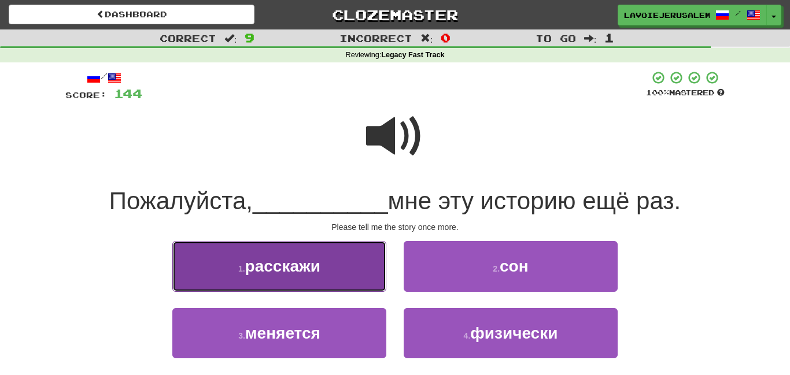
click at [366, 267] on button "1 . расскажи" at bounding box center [279, 266] width 214 height 50
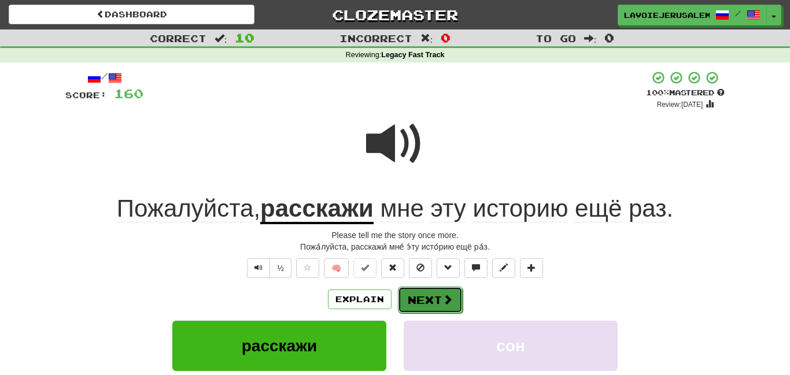
click at [426, 294] on button "Next" at bounding box center [430, 300] width 65 height 27
